Goal: Information Seeking & Learning: Understand process/instructions

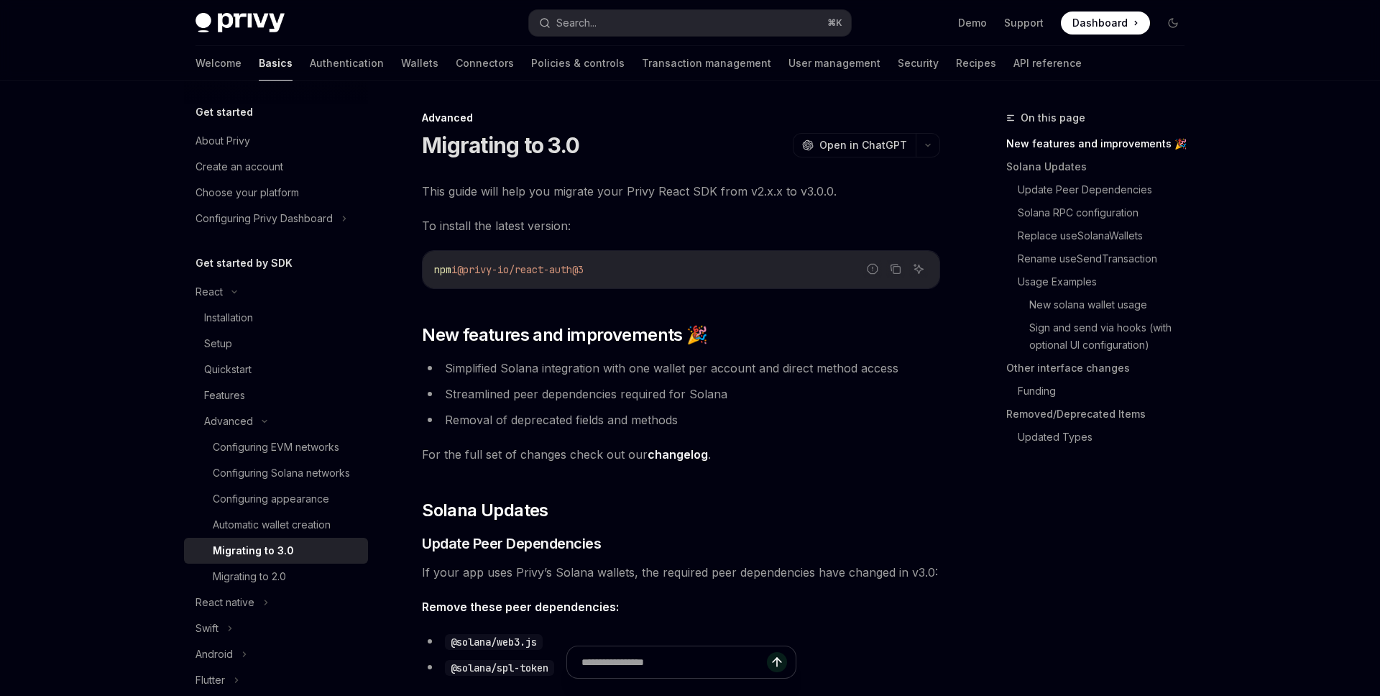
drag, startPoint x: 616, startPoint y: 272, endPoint x: 429, endPoint y: 266, distance: 186.9
click at [429, 266] on div "npm i @privy-io/react-auth@3" at bounding box center [681, 269] width 517 height 37
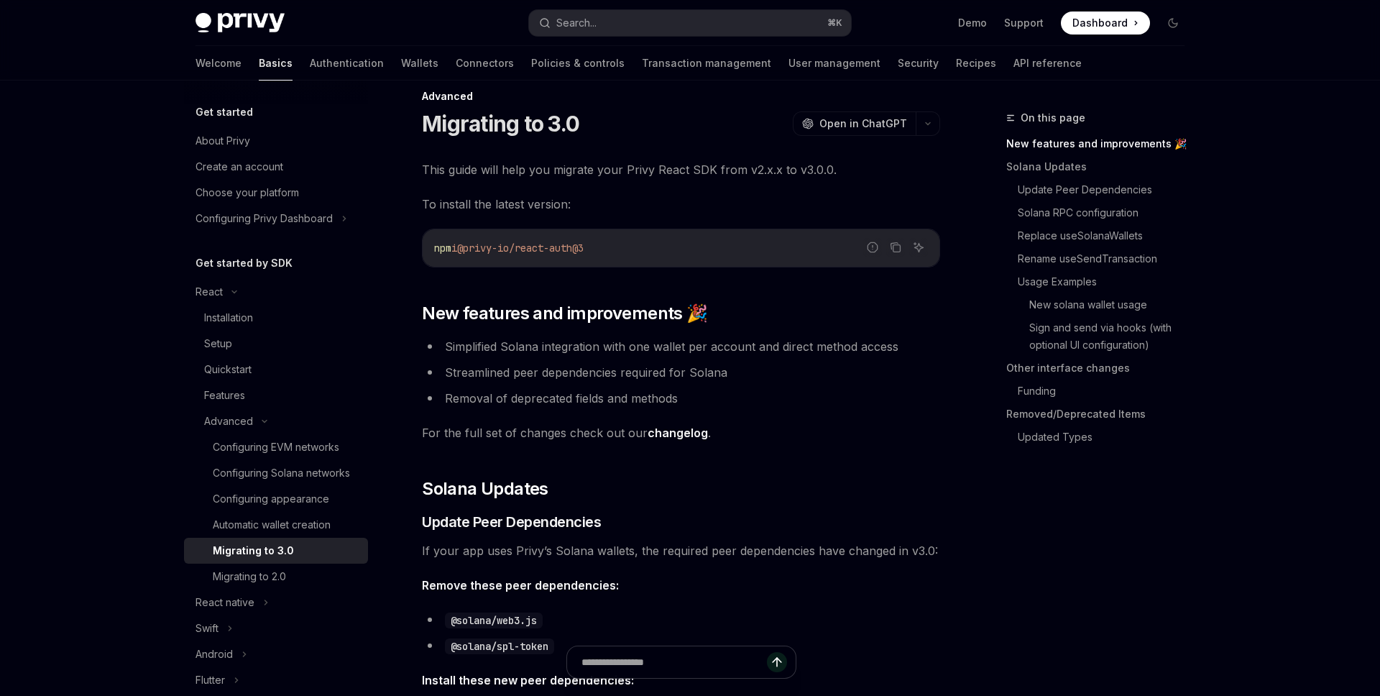
scroll to position [22, 0]
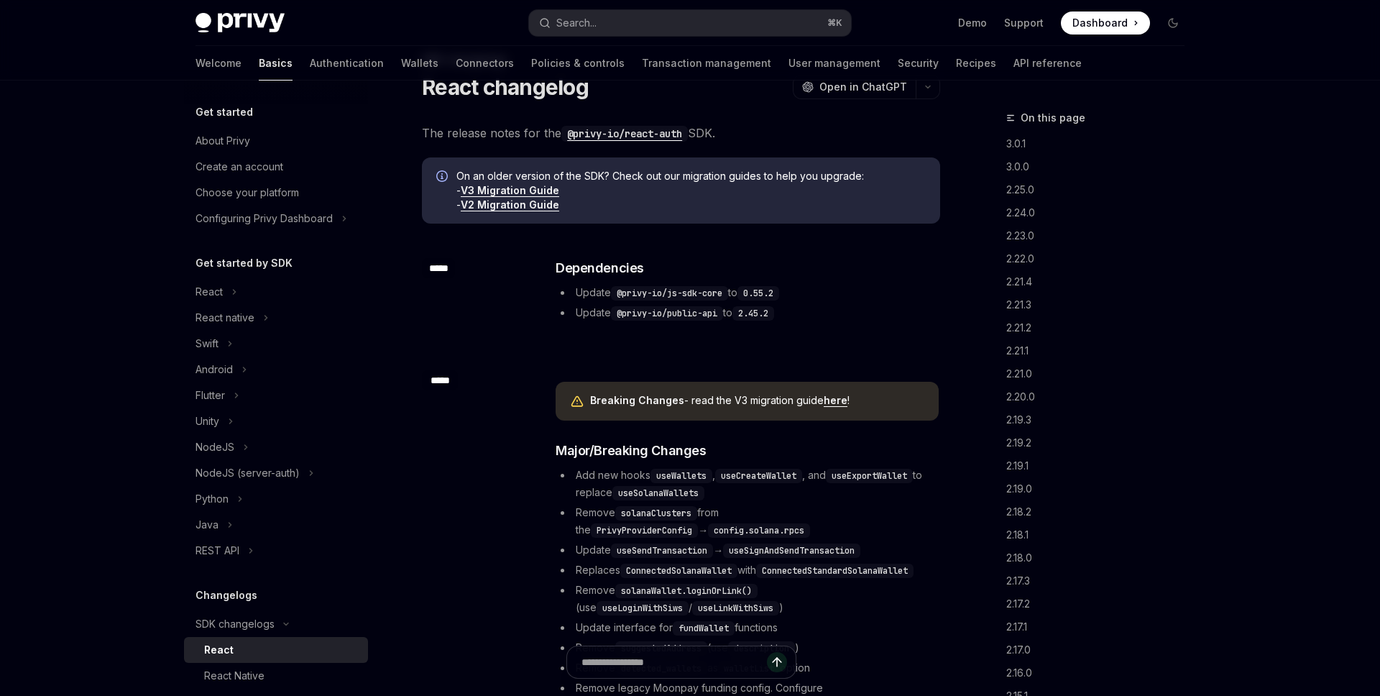
scroll to position [53, 0]
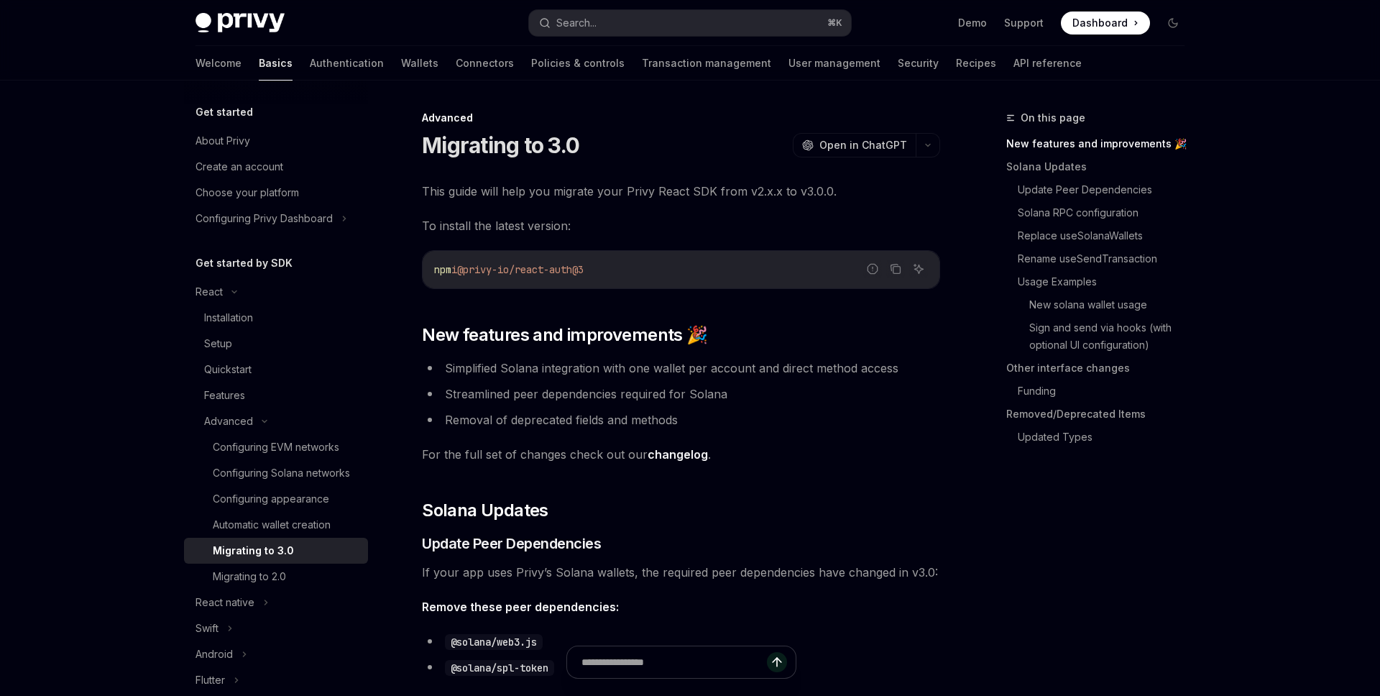
click at [882, 262] on code "npm i @privy-io/react-auth@3" at bounding box center [681, 269] width 494 height 17
drag, startPoint x: 605, startPoint y: 267, endPoint x: 469, endPoint y: 268, distance: 136.5
click at [469, 268] on code "npm i @privy-io/react-auth@3" at bounding box center [681, 269] width 494 height 17
copy span "@privy-io/react-auth@3"
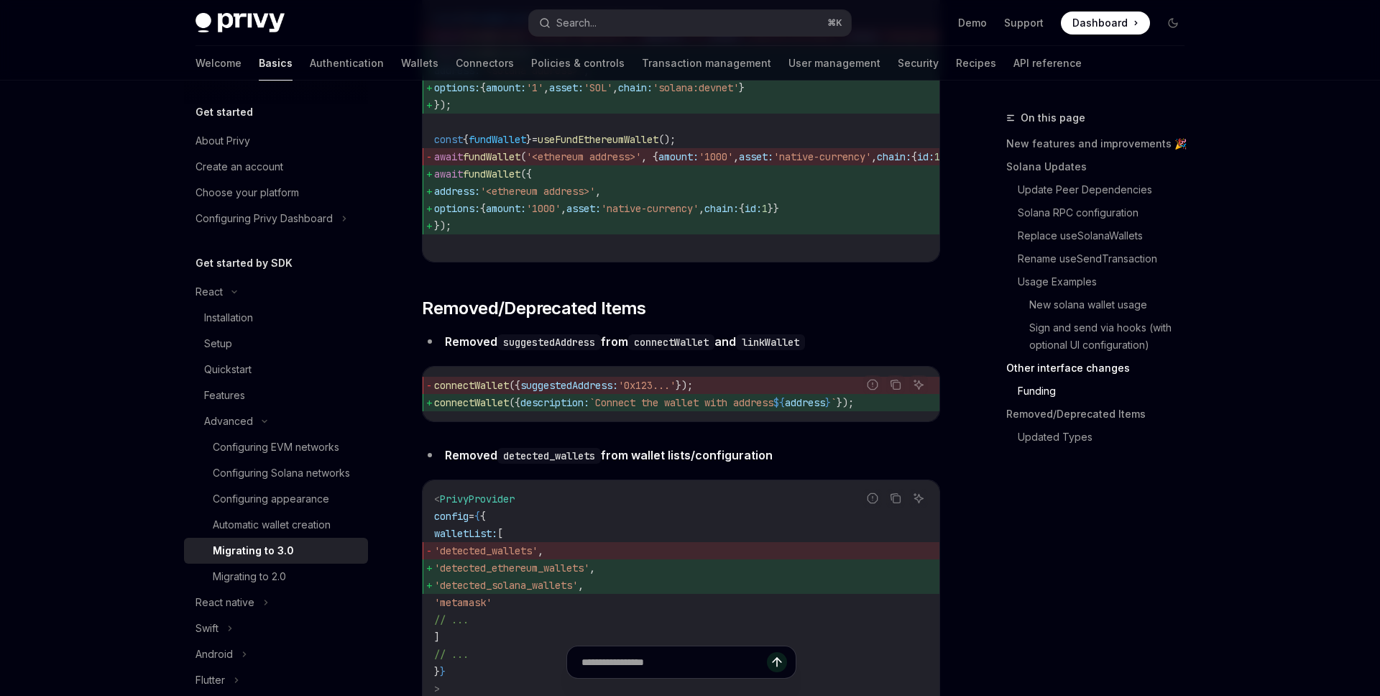
scroll to position [4553, 0]
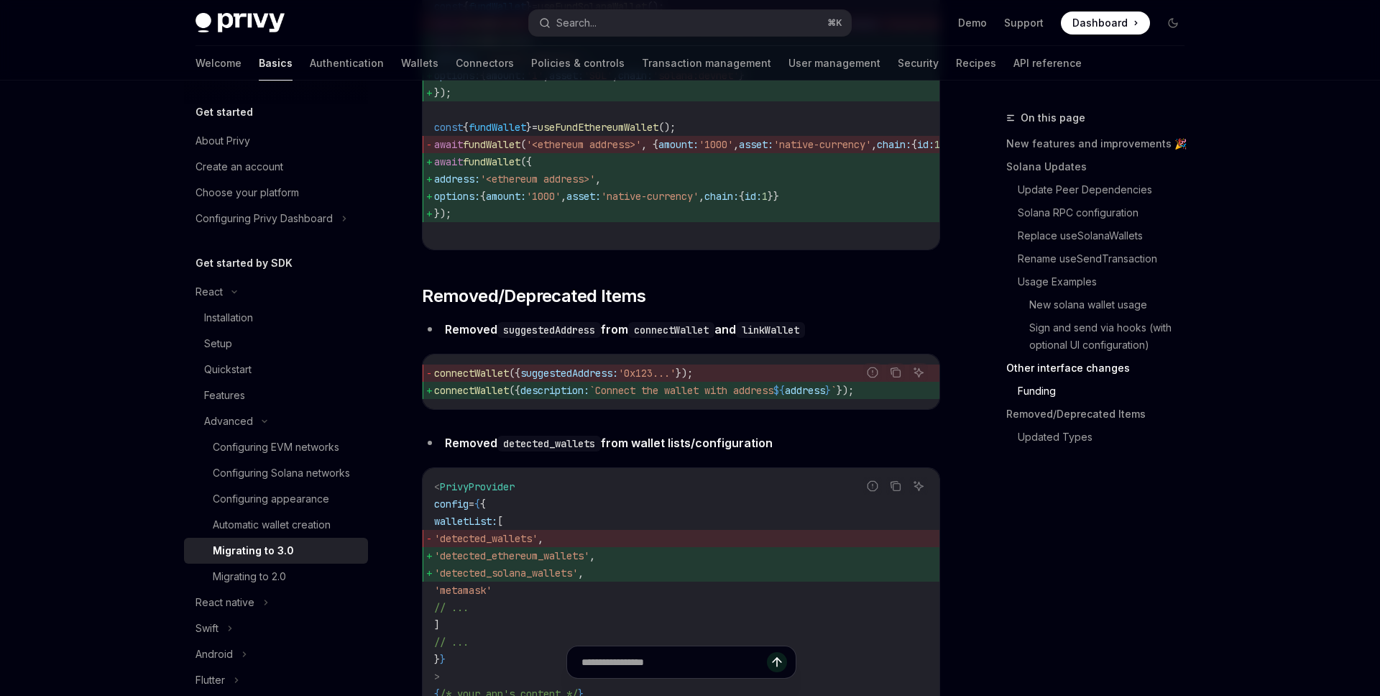
click at [686, 338] on code "connectWallet" at bounding box center [671, 330] width 86 height 16
copy code "connectWallet"
click at [575, 379] on span "suggestedAddress:" at bounding box center [569, 372] width 98 height 13
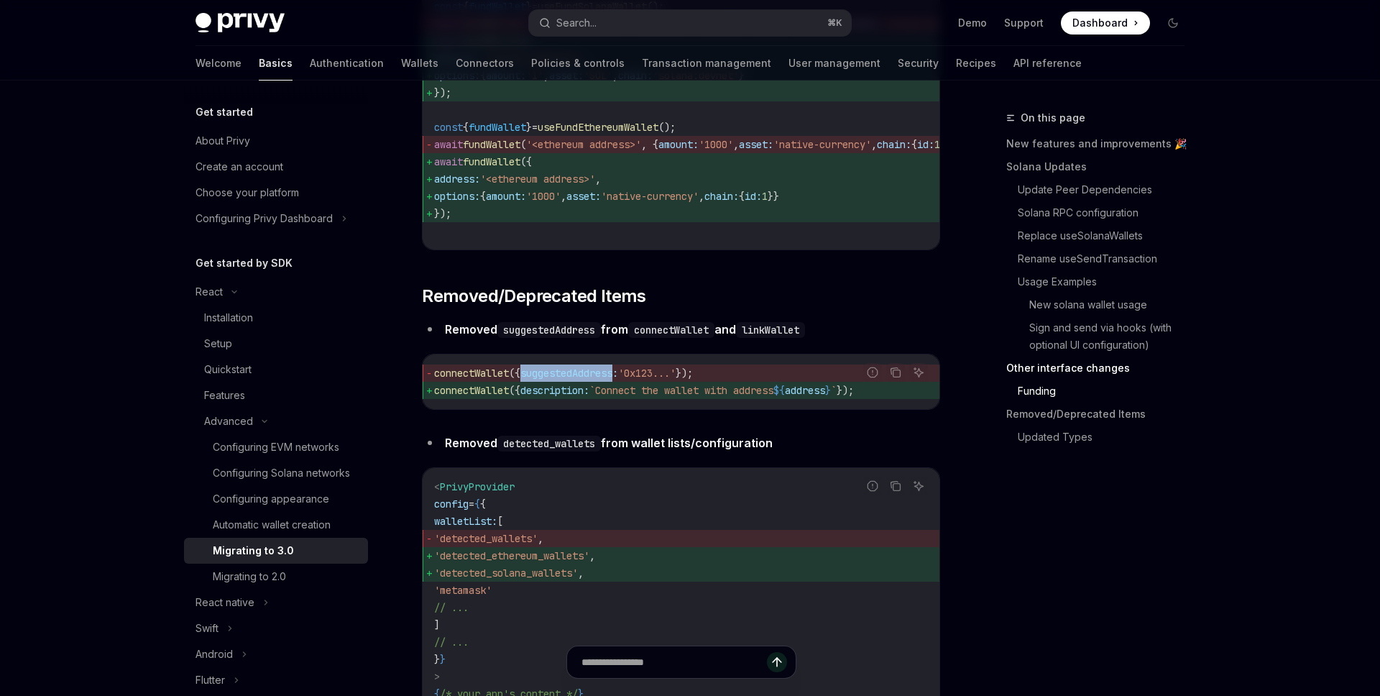
copy span "suggestedAddress"
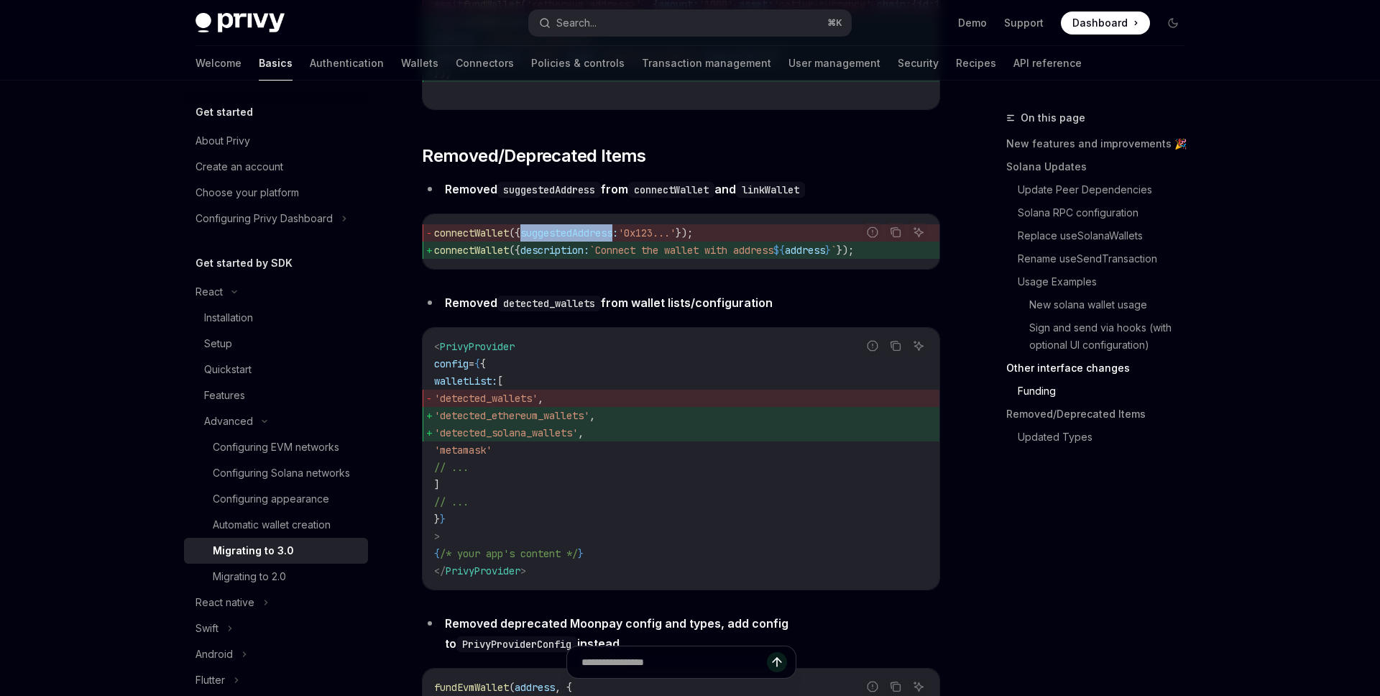
scroll to position [4699, 0]
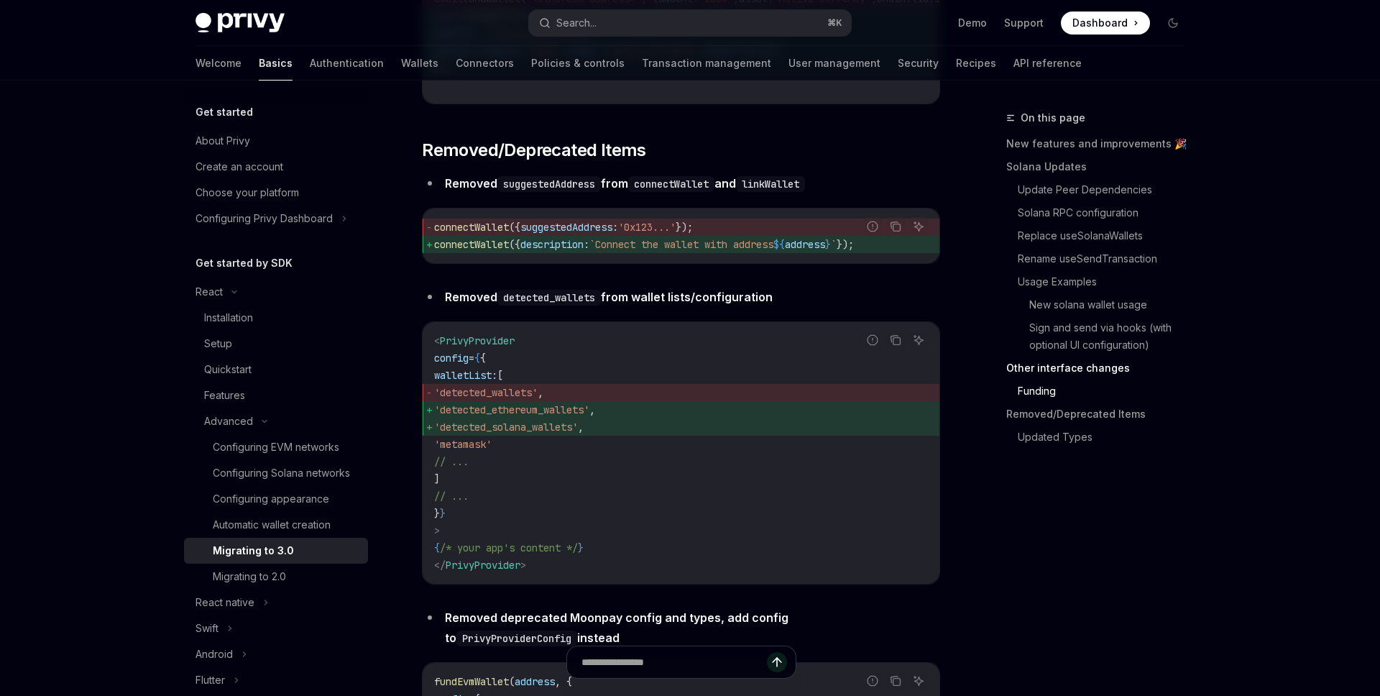
click at [520, 399] on span "'detected_wallets'" at bounding box center [485, 392] width 103 height 13
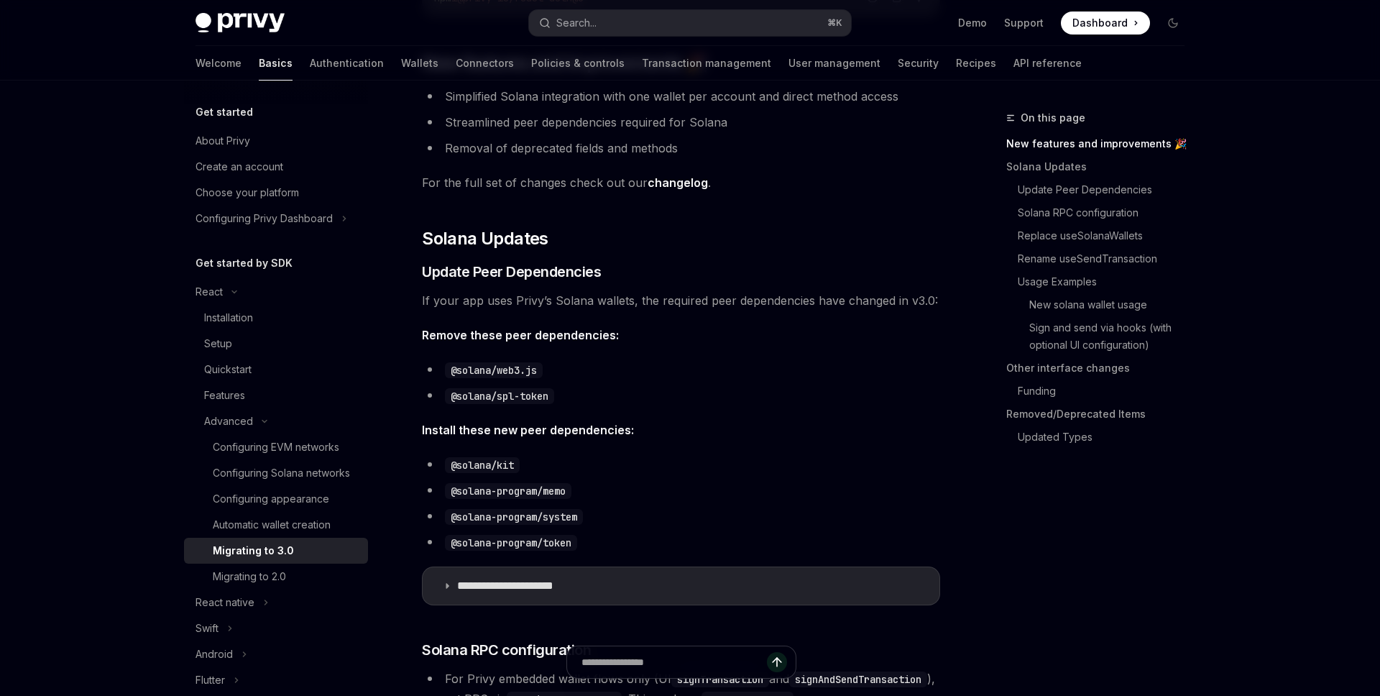
scroll to position [200, 0]
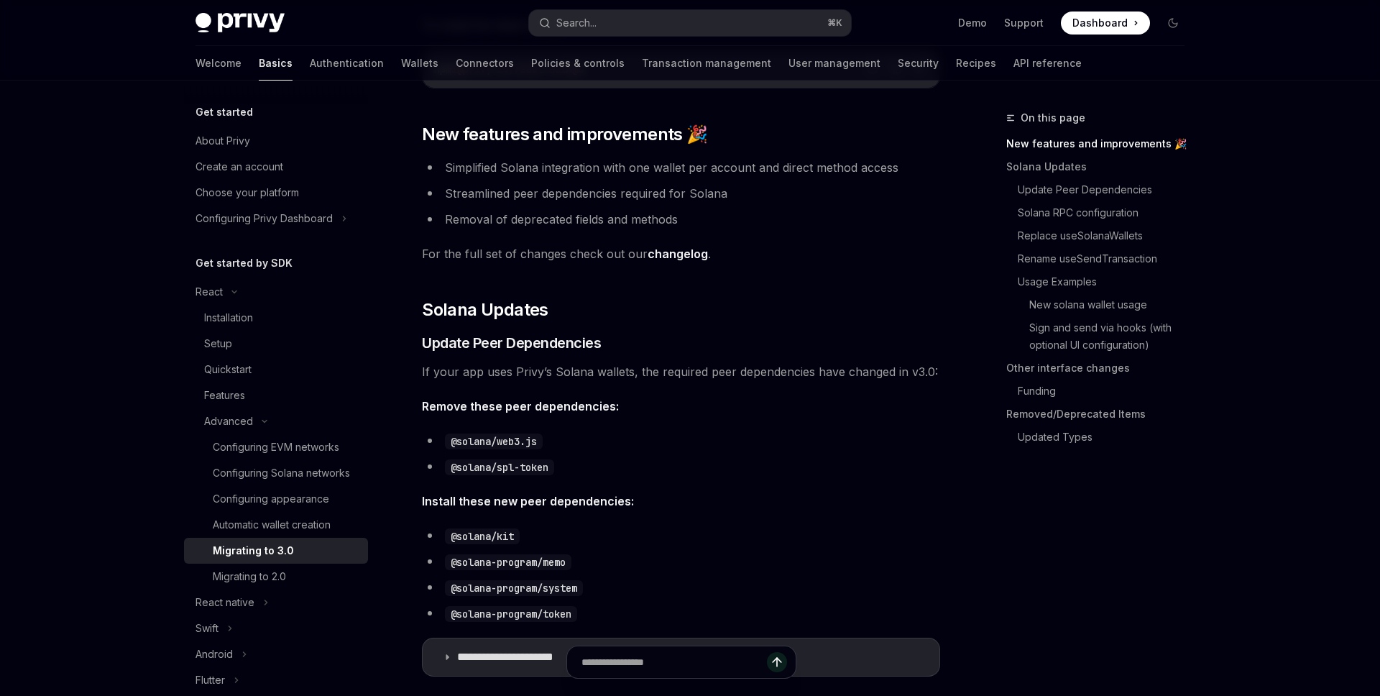
click at [680, 259] on link "changelog" at bounding box center [677, 253] width 60 height 15
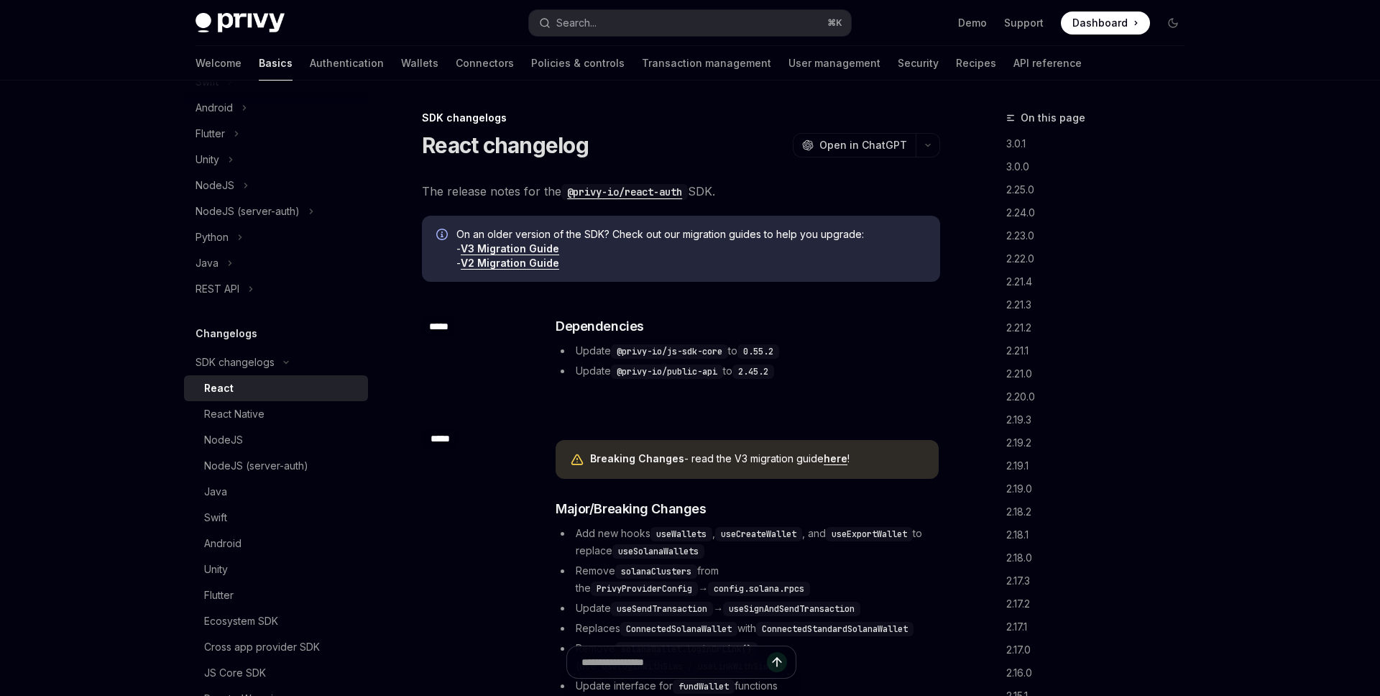
type textarea "*"
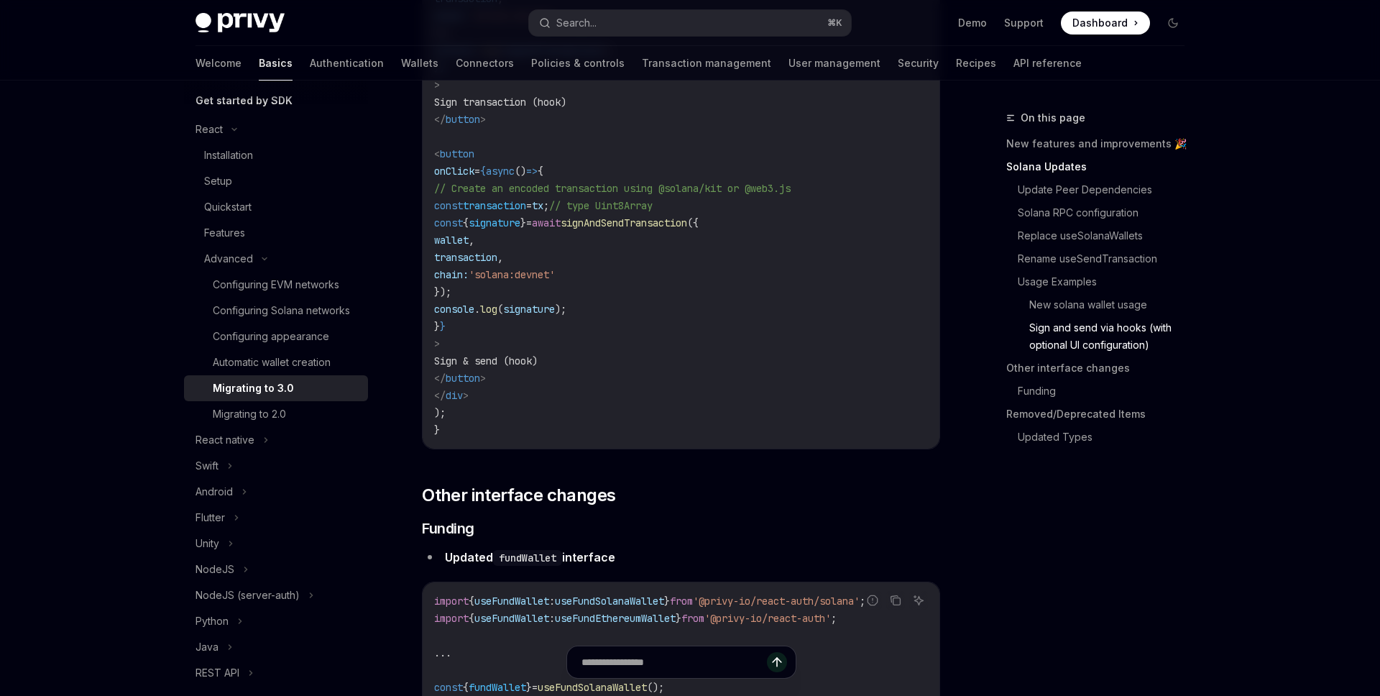
scroll to position [4325, 0]
